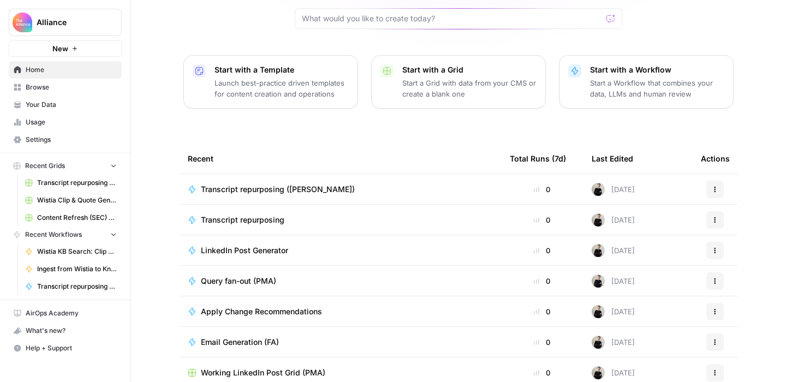
scroll to position [120, 0]
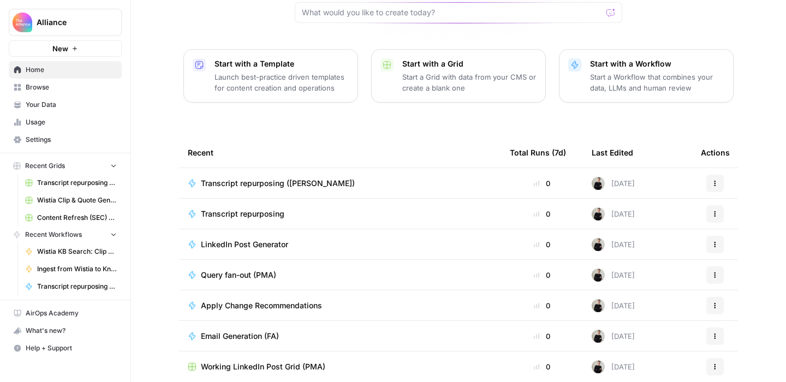
click at [57, 82] on span "Browse" at bounding box center [71, 87] width 91 height 10
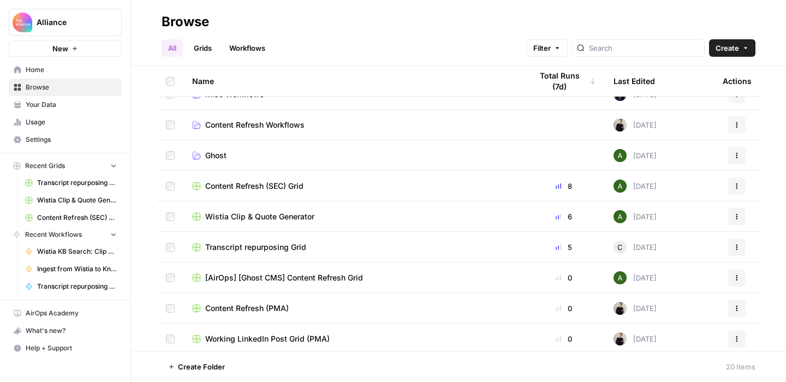
scroll to position [144, 0]
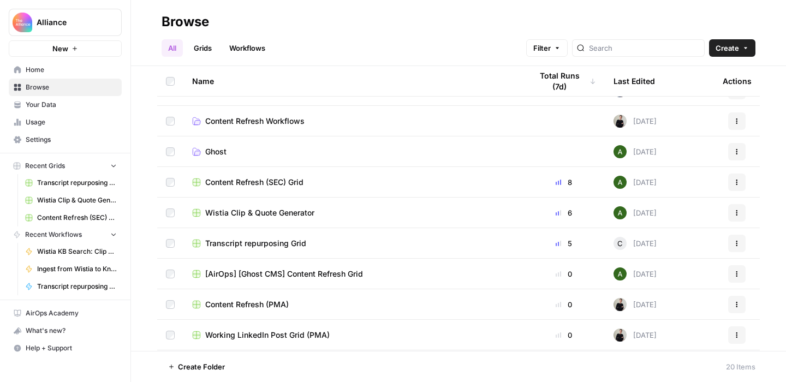
click at [289, 246] on span "Transcript repurposing Grid" at bounding box center [255, 243] width 101 height 11
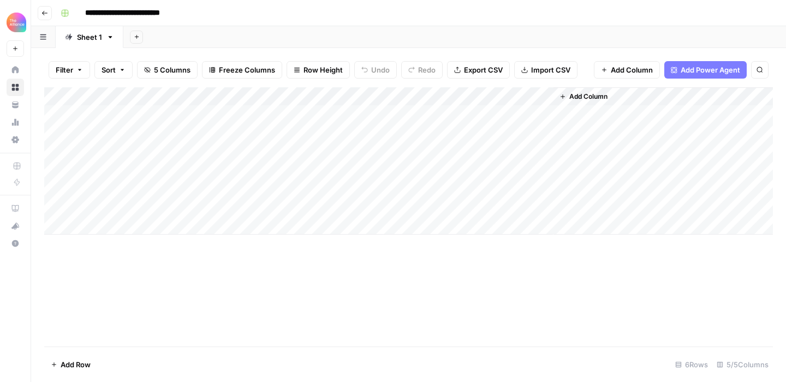
click at [514, 299] on div "Add Column" at bounding box center [408, 216] width 729 height 259
